Goal: Task Accomplishment & Management: Use online tool/utility

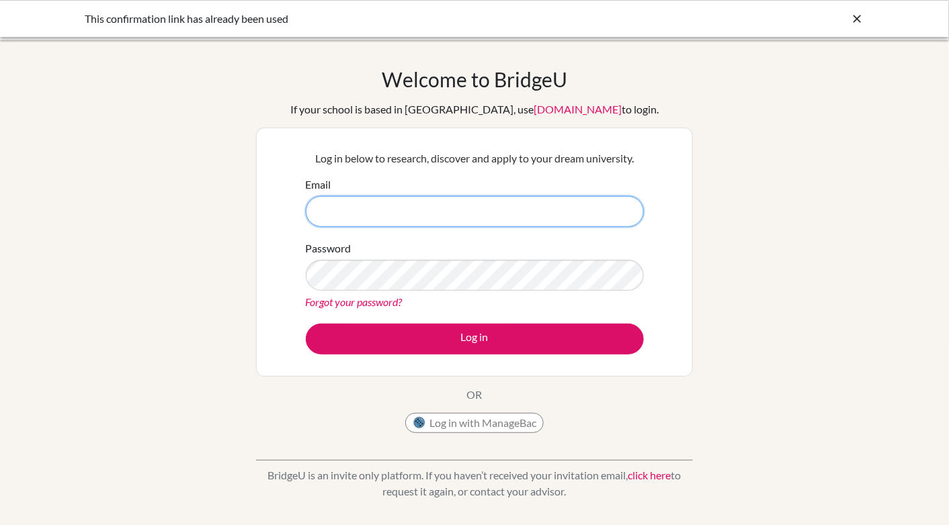
click at [484, 210] on input "Email" at bounding box center [475, 211] width 338 height 31
type input "kelsey.mcclellan@marianas.edu"
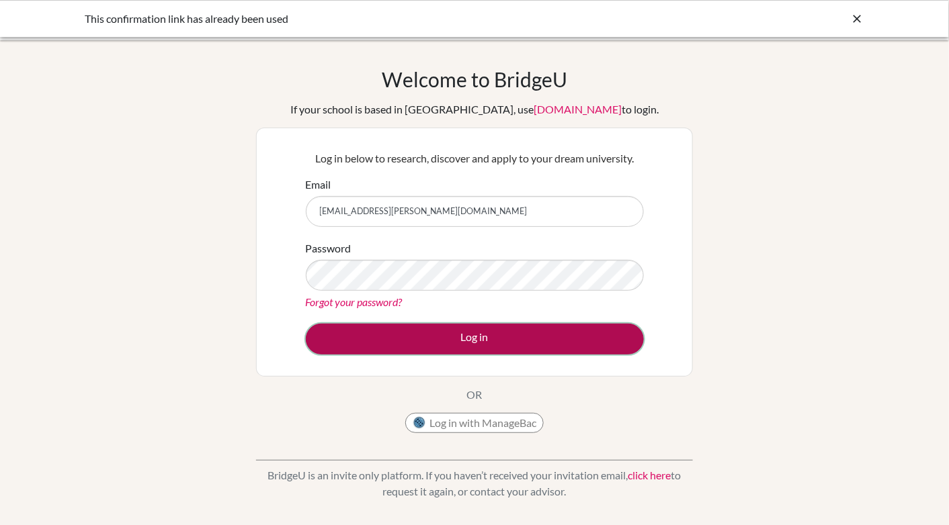
click at [489, 340] on button "Log in" at bounding box center [475, 339] width 338 height 31
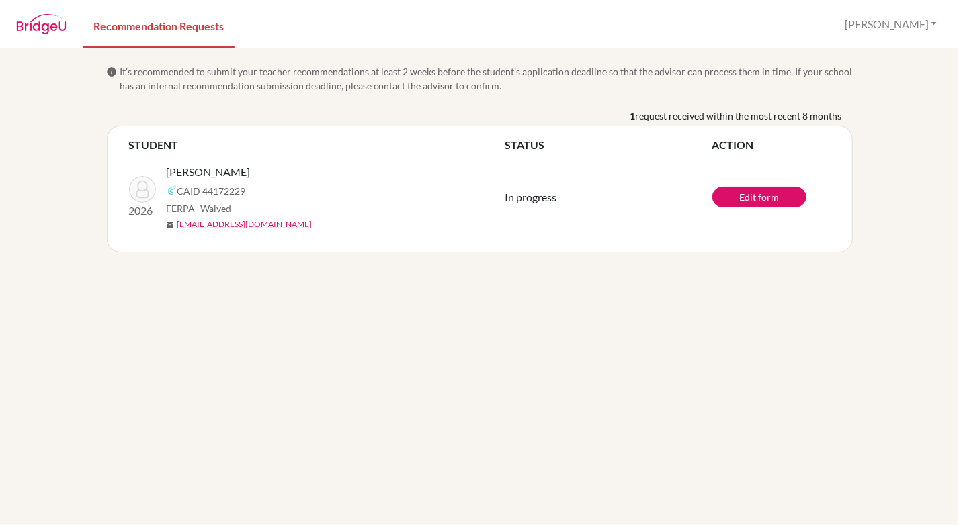
click at [716, 186] on td "Edit form" at bounding box center [771, 197] width 118 height 88
click at [728, 187] on link "Edit form" at bounding box center [759, 197] width 94 height 21
